Goal: Task Accomplishment & Management: Use online tool/utility

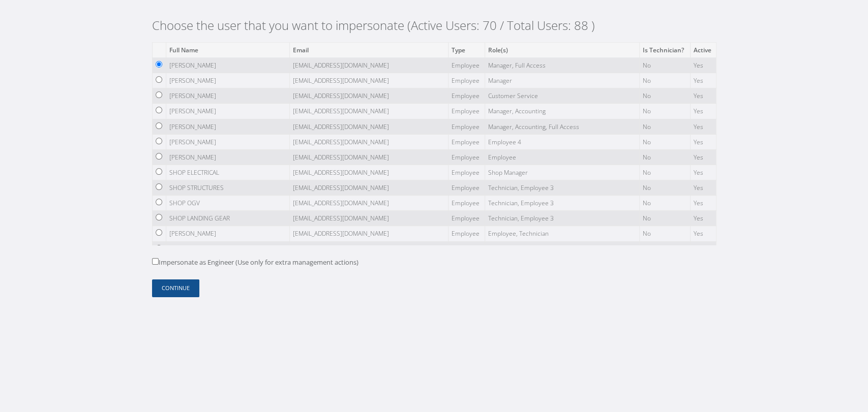
drag, startPoint x: 181, startPoint y: 262, endPoint x: 186, endPoint y: 283, distance: 21.3
click at [181, 262] on label "Impersonate as Engineer (Use only for extra management actions)" at bounding box center [255, 263] width 206 height 10
click at [159, 262] on input "Impersonate as Engineer (Use only for extra management actions)" at bounding box center [155, 261] width 7 height 7
checkbox input "true"
click at [183, 290] on button "Continue" at bounding box center [175, 289] width 47 height 18
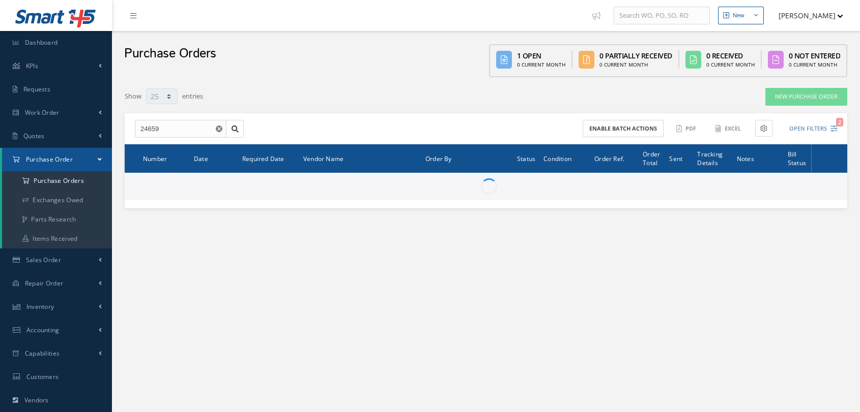
select select "25"
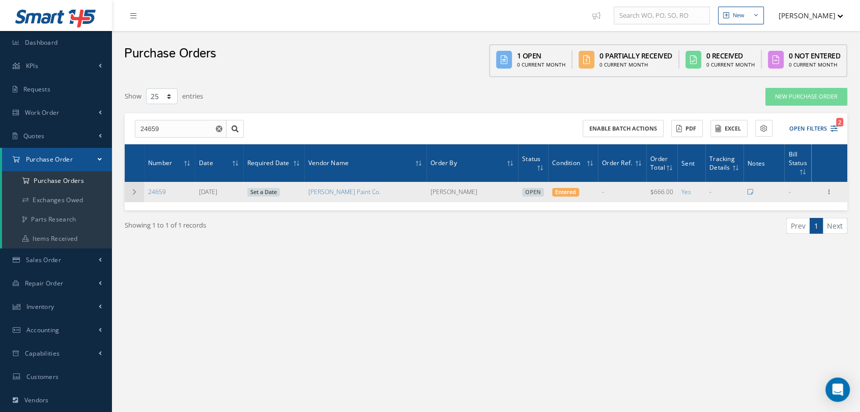
click at [136, 196] on td at bounding box center [134, 192] width 19 height 20
